Goal: Navigation & Orientation: Find specific page/section

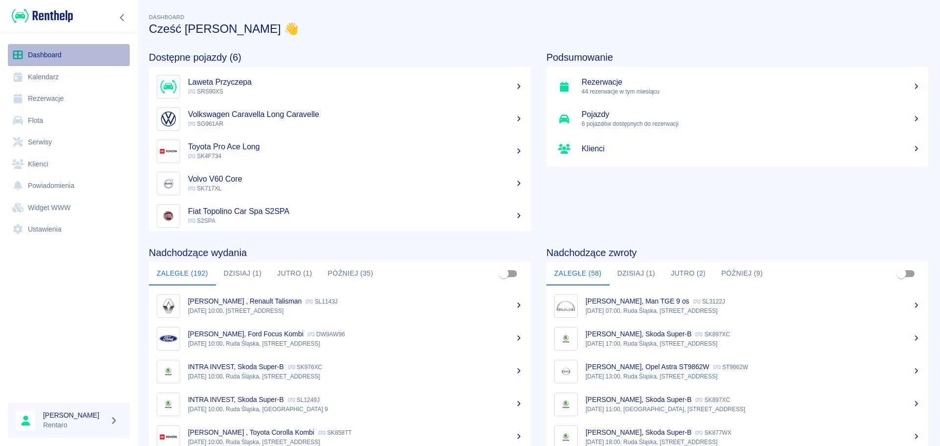
click at [52, 53] on link "Dashboard" at bounding box center [69, 55] width 122 height 22
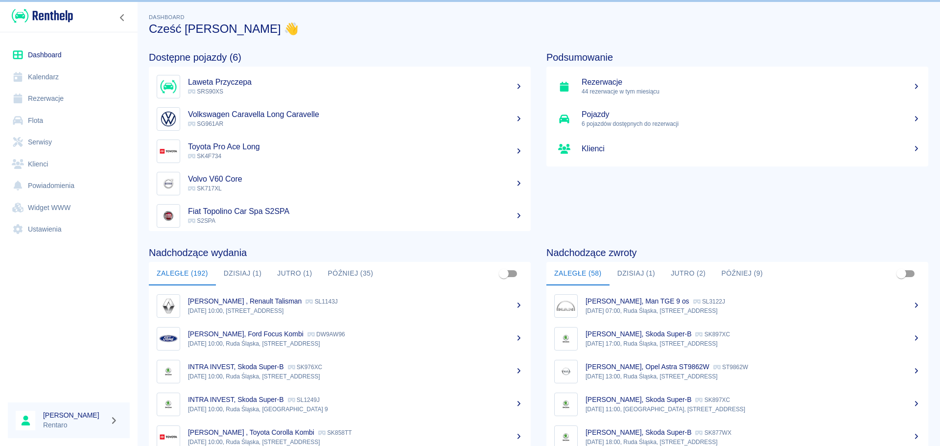
click at [242, 275] on button "Dzisiaj (1)" at bounding box center [243, 273] width 54 height 23
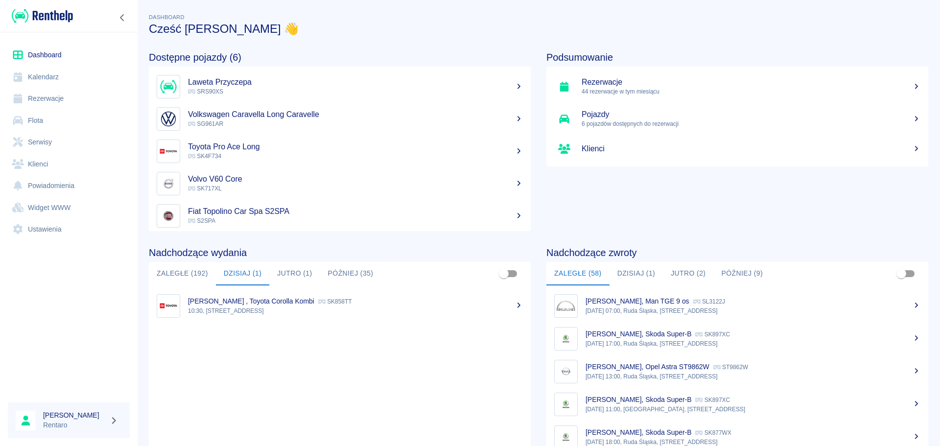
click at [249, 303] on p "[PERSON_NAME] , Toyota Corolla Kombi" at bounding box center [251, 301] width 126 height 8
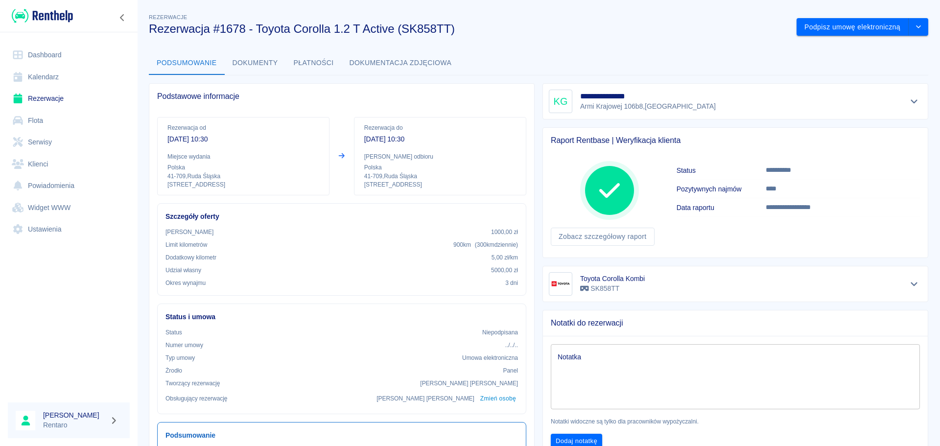
click at [909, 104] on icon "Pokaż szczegóły" at bounding box center [914, 101] width 11 height 9
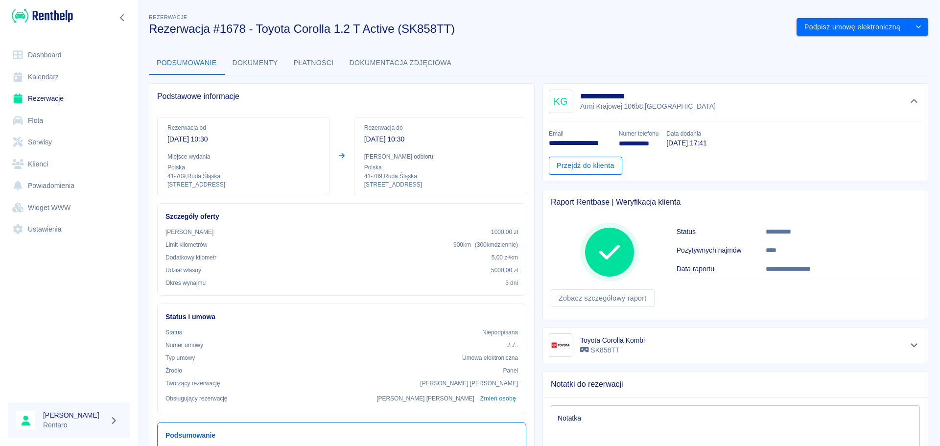
click at [598, 166] on link "Przejdź do klienta" at bounding box center [585, 166] width 73 height 18
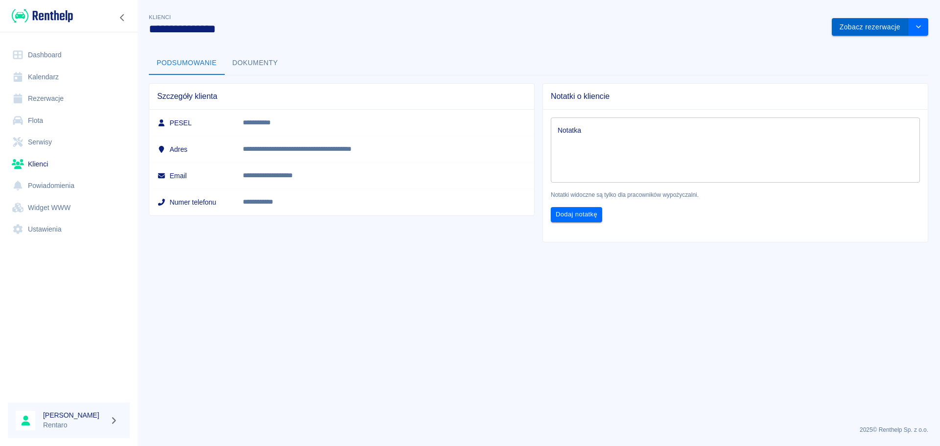
click at [855, 28] on button "Zobacz rezerwacje" at bounding box center [870, 27] width 77 height 18
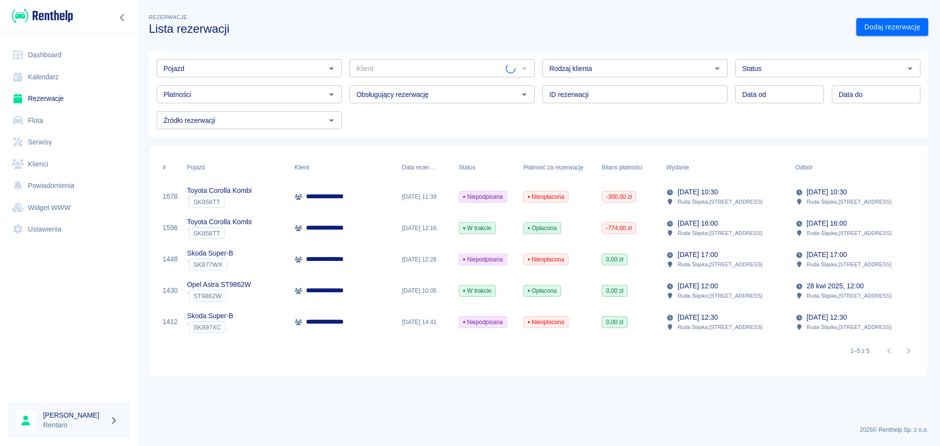
type input "[PERSON_NAME] ([PHONE_NUMBER])"
click at [58, 55] on link "Dashboard" at bounding box center [69, 55] width 122 height 22
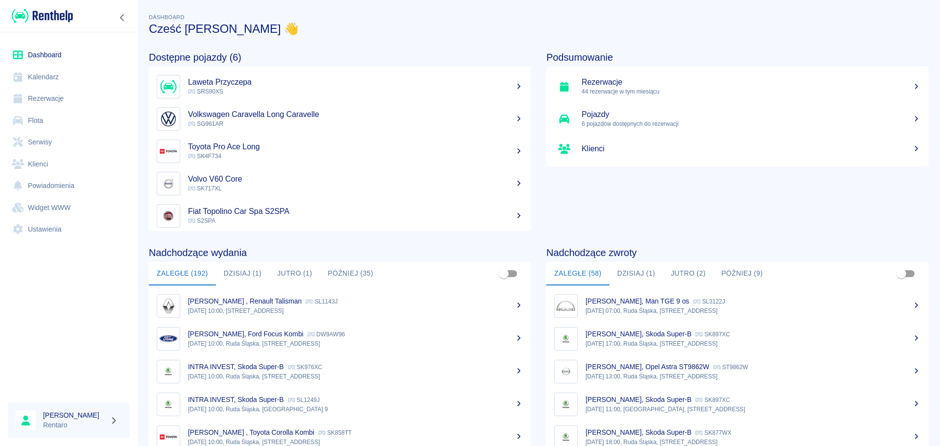
click at [247, 278] on button "Dzisiaj (1)" at bounding box center [243, 273] width 54 height 23
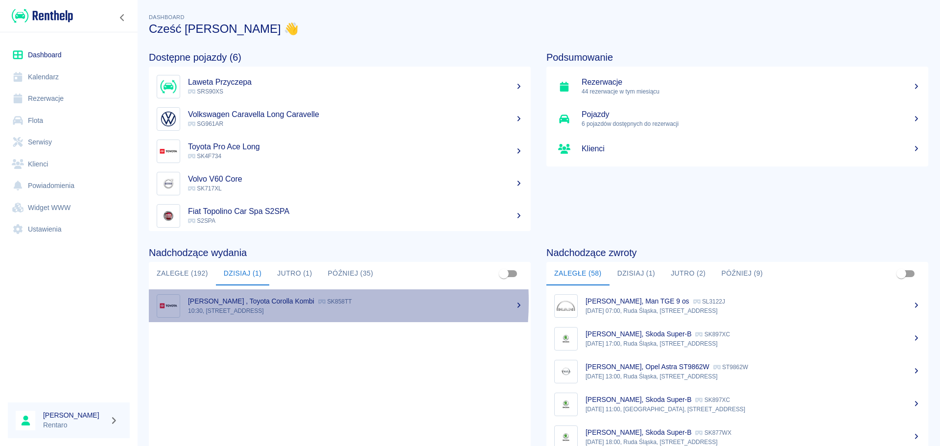
click at [252, 303] on p "[PERSON_NAME] , Toyota Corolla Kombi" at bounding box center [251, 301] width 126 height 8
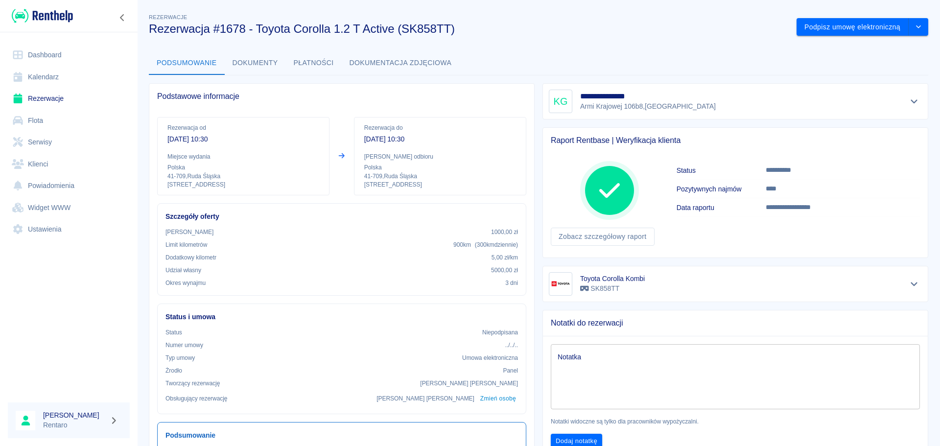
click at [41, 81] on link "Kalendarz" at bounding box center [69, 77] width 122 height 22
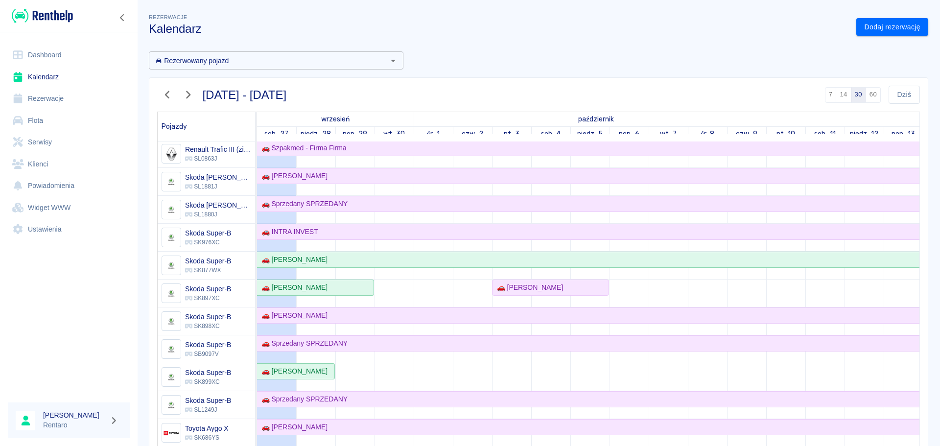
scroll to position [794, 0]
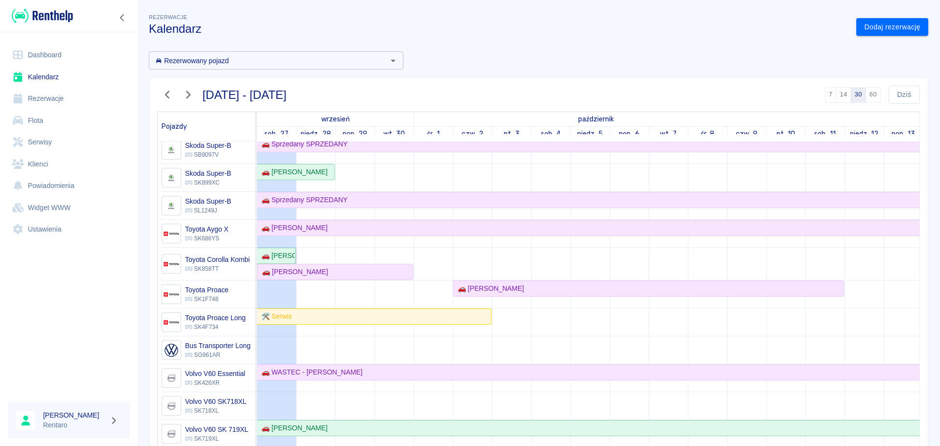
click at [284, 251] on div "🚗 [PERSON_NAME]" at bounding box center [276, 256] width 37 height 10
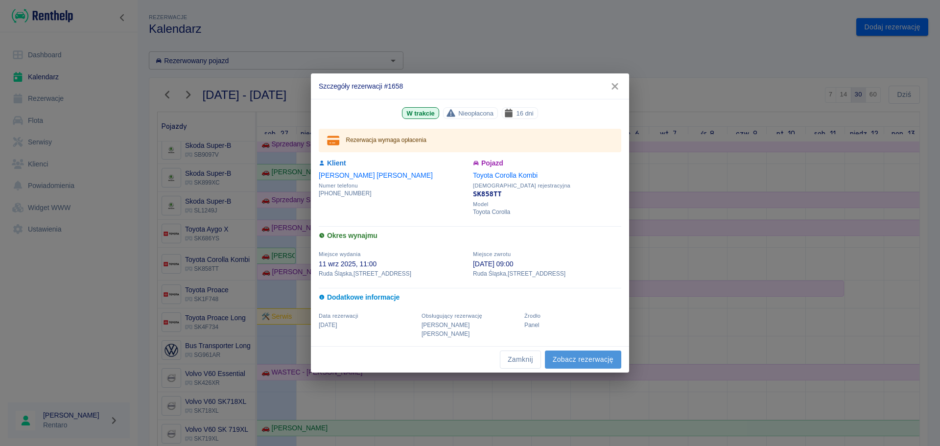
click at [578, 352] on link "Zobacz rezerwację" at bounding box center [583, 360] width 76 height 18
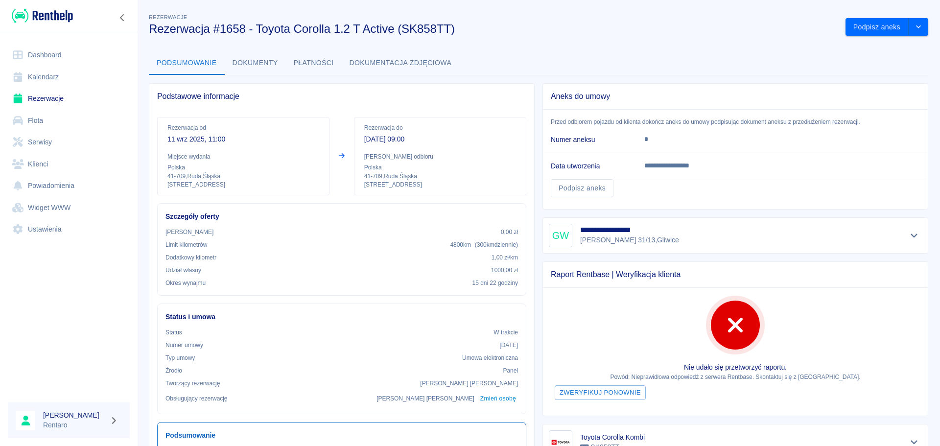
click at [52, 53] on link "Dashboard" at bounding box center [69, 55] width 122 height 22
